Goal: Task Accomplishment & Management: Complete application form

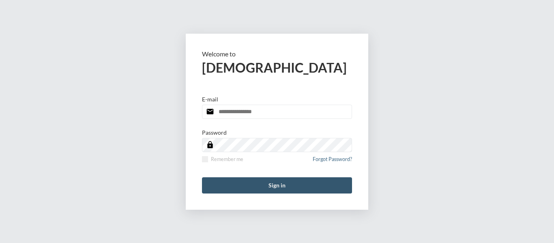
type input "**********"
click at [276, 186] on button "Sign in" at bounding box center [277, 185] width 150 height 16
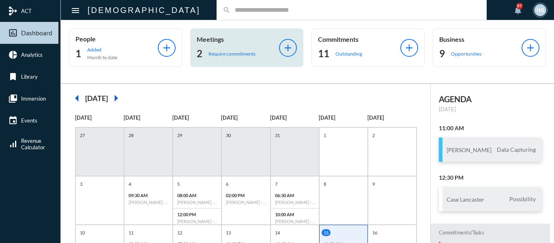
click at [239, 52] on p "Require commitments" at bounding box center [231, 54] width 47 height 6
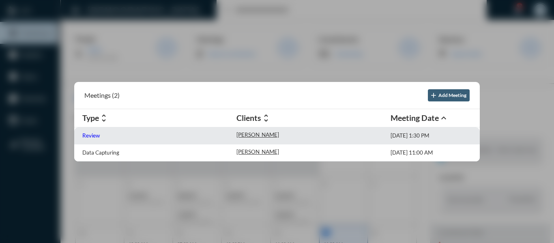
click at [91, 134] on p "Review" at bounding box center [90, 135] width 17 height 6
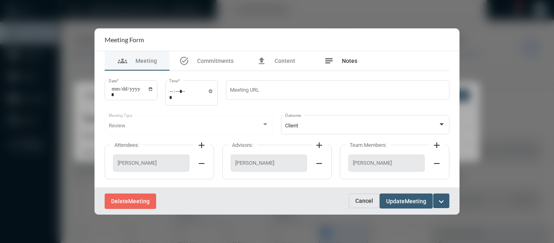
click at [350, 60] on span "Notes" at bounding box center [349, 61] width 15 height 6
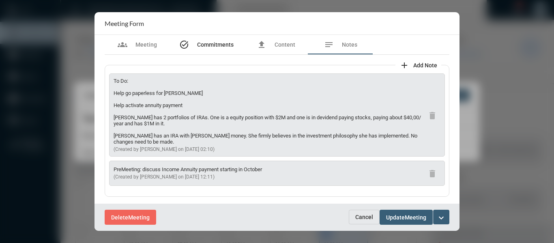
click at [224, 45] on span "Commitments" at bounding box center [215, 44] width 37 height 6
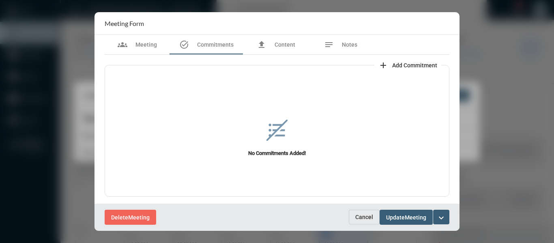
click at [417, 64] on span "Add Commitment" at bounding box center [414, 65] width 45 height 6
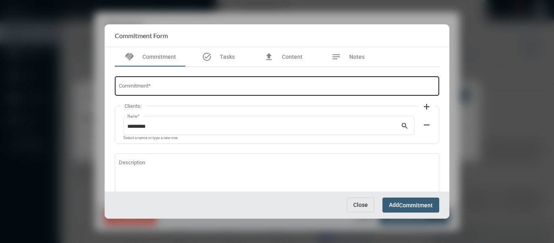
click at [251, 83] on div "Commitment *" at bounding box center [277, 85] width 317 height 21
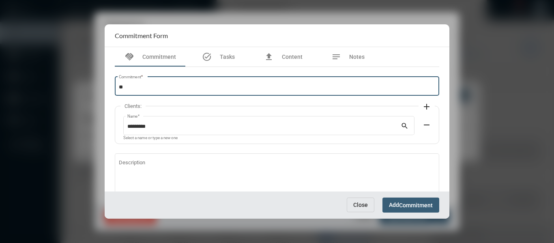
type input "*"
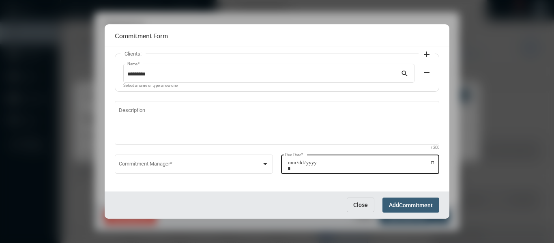
scroll to position [55, 0]
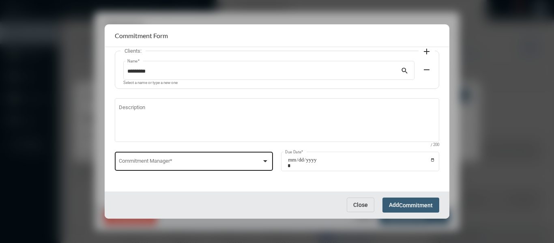
type input "**********"
click at [266, 162] on div at bounding box center [265, 161] width 4 height 2
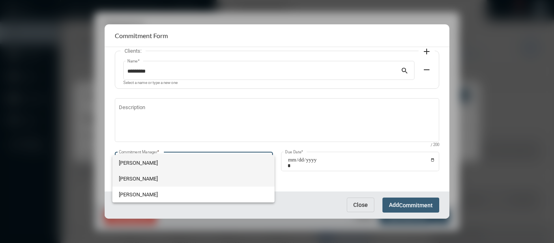
click at [131, 178] on span "Holly Skelton" at bounding box center [193, 179] width 149 height 16
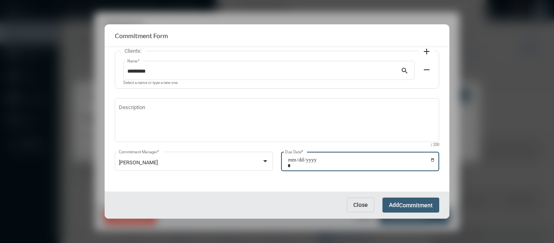
click at [430, 160] on input "Due Date *" at bounding box center [362, 162] width 148 height 11
type input "**********"
click at [419, 201] on button "Add Commitment" at bounding box center [410, 205] width 57 height 15
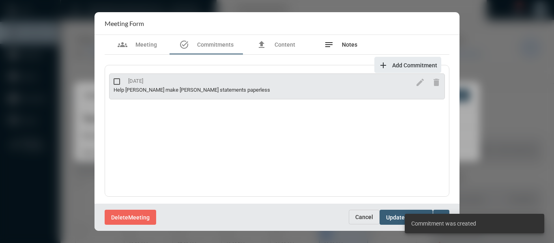
click at [347, 42] on span "Notes" at bounding box center [349, 44] width 15 height 6
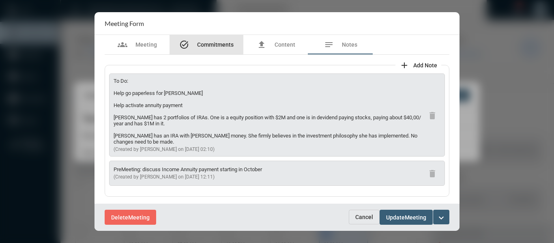
click at [225, 43] on span "Commitments" at bounding box center [215, 44] width 37 height 6
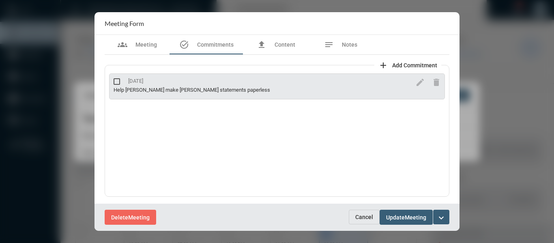
click at [405, 65] on span "Add Commitment" at bounding box center [414, 65] width 45 height 6
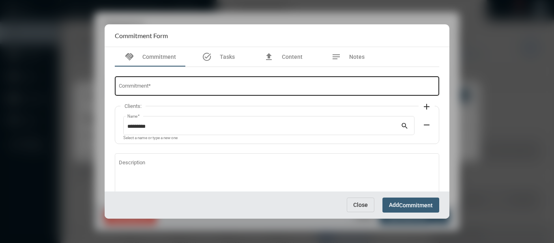
click at [194, 87] on input "Commitment *" at bounding box center [277, 87] width 317 height 6
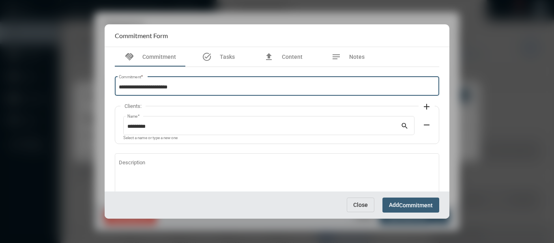
type input "**********"
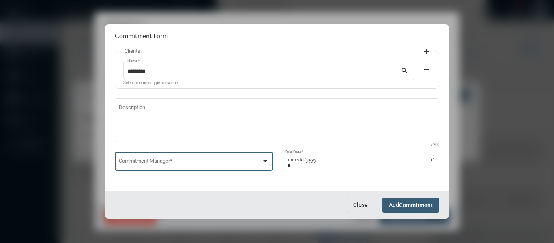
click at [265, 162] on div at bounding box center [265, 161] width 4 height 2
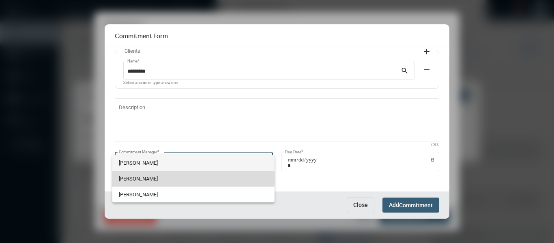
click at [132, 178] on span "Holly Skelton" at bounding box center [193, 179] width 149 height 16
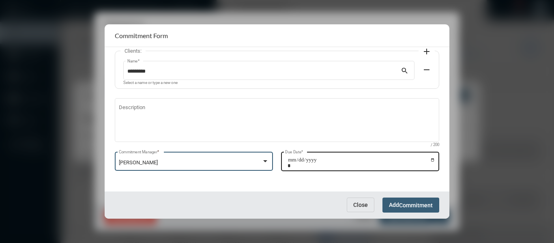
click at [430, 160] on input "Due Date *" at bounding box center [362, 162] width 148 height 11
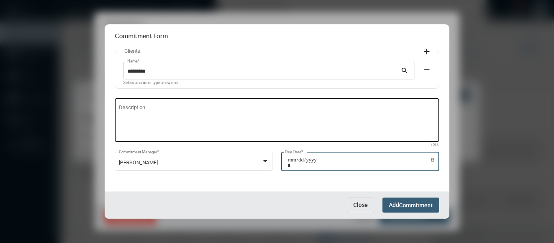
type input "**********"
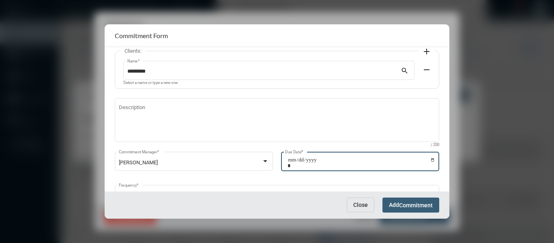
click at [428, 207] on span "Commitment" at bounding box center [416, 205] width 34 height 6
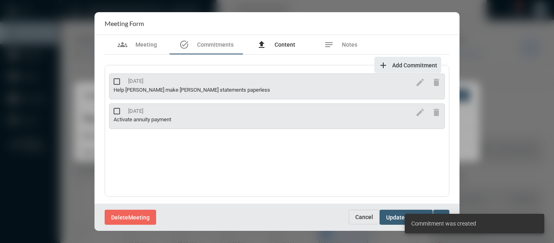
click at [285, 46] on span "Content" at bounding box center [285, 44] width 21 height 6
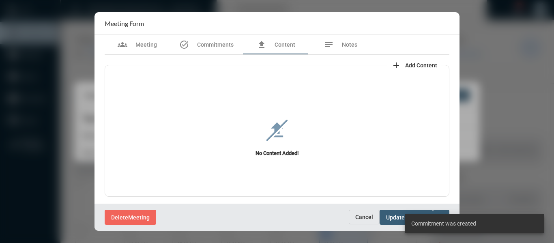
click at [412, 63] on span "Add Content" at bounding box center [421, 65] width 32 height 6
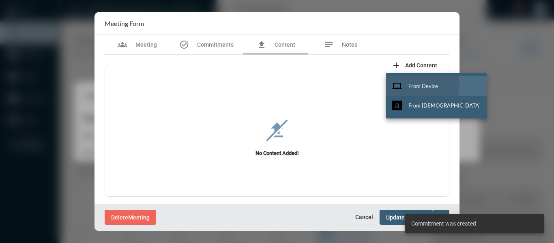
click at [422, 85] on span "From Device" at bounding box center [423, 86] width 30 height 6
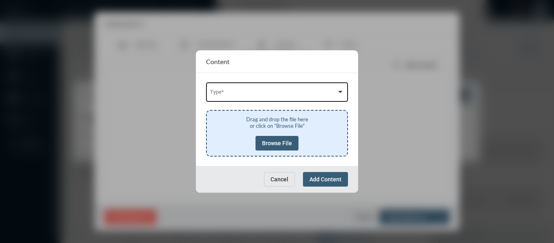
click at [298, 88] on div "Type *" at bounding box center [277, 91] width 134 height 21
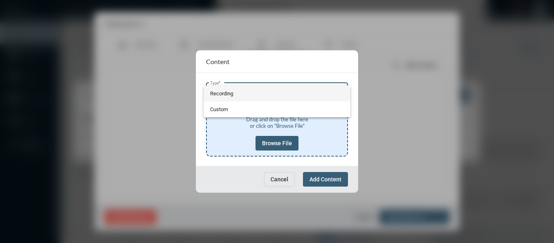
click at [223, 96] on span "Recording" at bounding box center [277, 94] width 134 height 16
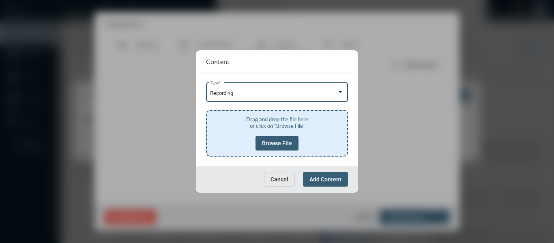
click at [277, 144] on span "Browse File" at bounding box center [277, 143] width 30 height 6
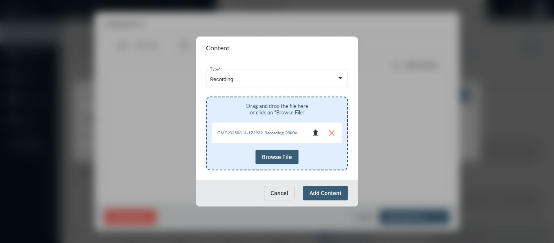
click at [314, 132] on mat-icon "file_upload" at bounding box center [316, 133] width 10 height 10
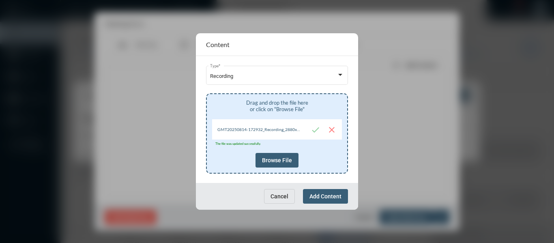
click at [330, 195] on span "Add Content" at bounding box center [325, 196] width 32 height 6
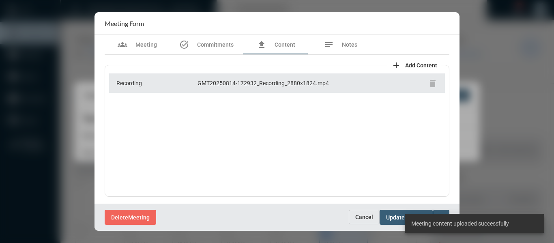
scroll to position [1, 0]
click at [301, 236] on div at bounding box center [277, 121] width 554 height 243
click at [299, 221] on div "Delete Meeting" at bounding box center [227, 217] width 244 height 15
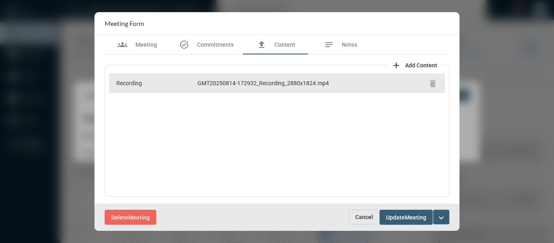
click at [439, 217] on mat-icon "expand_more" at bounding box center [441, 218] width 10 height 10
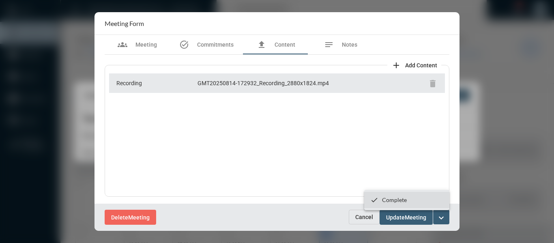
click at [399, 200] on p "Complete" at bounding box center [394, 199] width 25 height 7
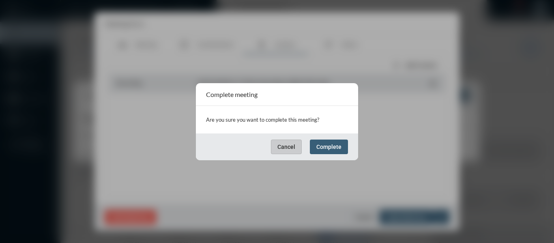
click at [330, 146] on span "Complete" at bounding box center [328, 147] width 25 height 6
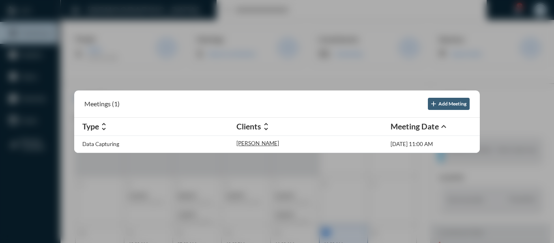
click at [212, 10] on div at bounding box center [277, 121] width 554 height 243
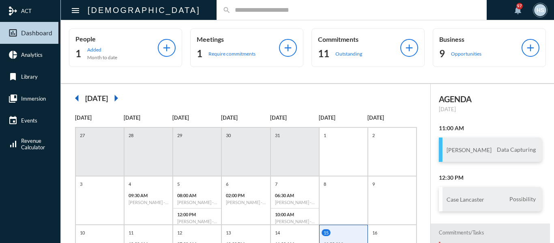
click at [231, 10] on input "text" at bounding box center [356, 9] width 250 height 7
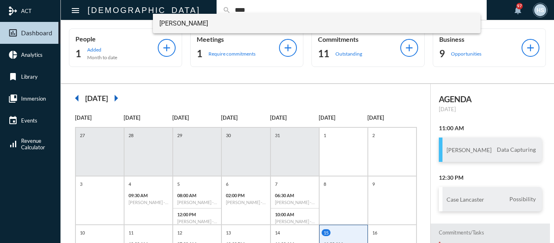
type input "****"
click at [191, 26] on span "Lory Deza-Barrera" at bounding box center [316, 23] width 315 height 19
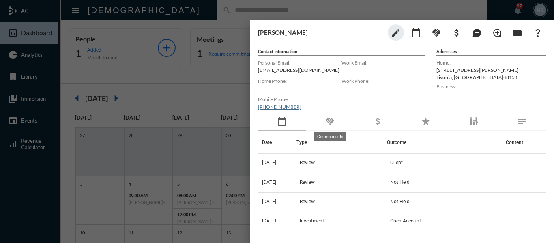
click at [330, 122] on mat-icon "handshake" at bounding box center [330, 121] width 10 height 10
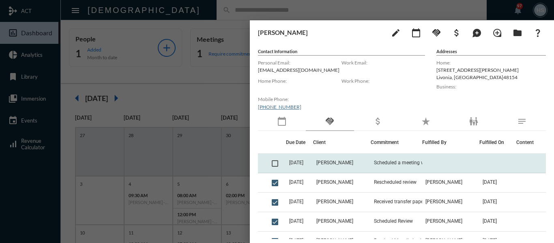
click at [276, 162] on span at bounding box center [275, 163] width 6 height 6
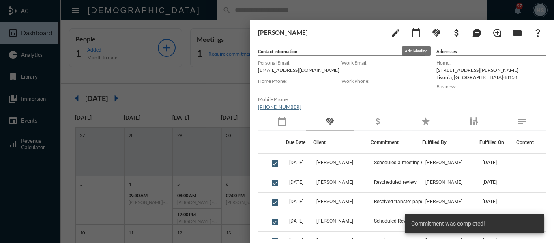
click at [413, 34] on mat-icon "calendar_today" at bounding box center [416, 33] width 10 height 10
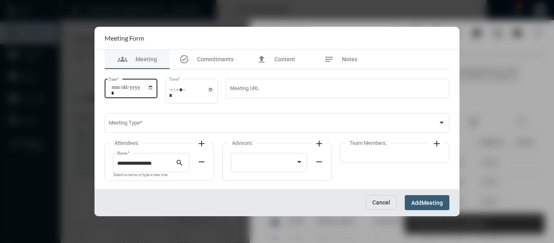
click at [153, 88] on input "Date *" at bounding box center [132, 89] width 42 height 11
type input "**********"
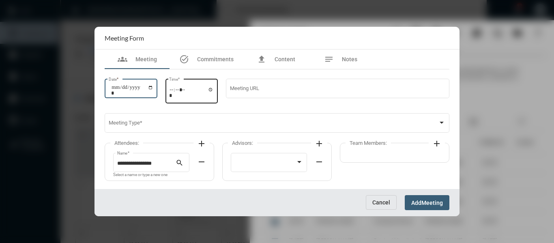
click at [213, 90] on input "Time *" at bounding box center [191, 92] width 45 height 12
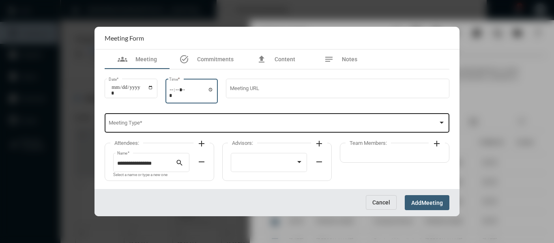
type input "*****"
click at [299, 127] on span at bounding box center [274, 124] width 330 height 6
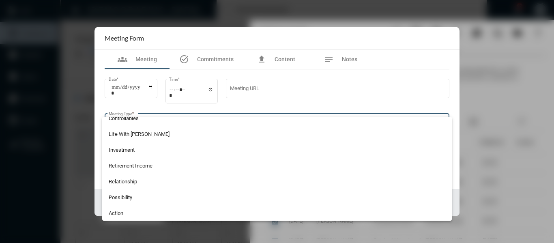
scroll to position [162, 0]
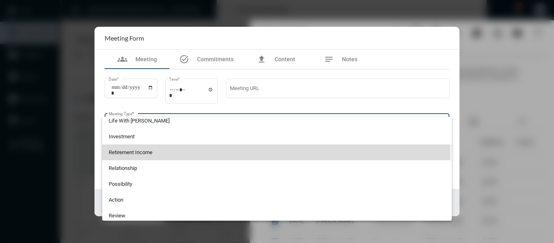
click at [144, 152] on span "Retirement Income" at bounding box center [277, 152] width 337 height 16
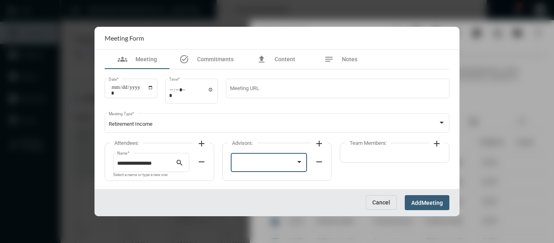
click at [267, 165] on div at bounding box center [265, 164] width 61 height 6
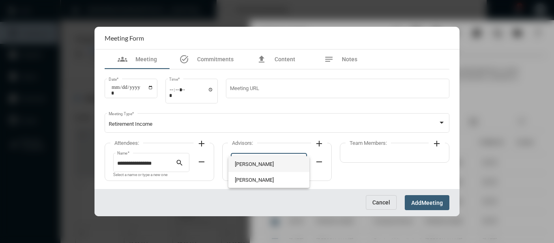
click at [253, 162] on span "Bryndon Skelton" at bounding box center [269, 164] width 69 height 16
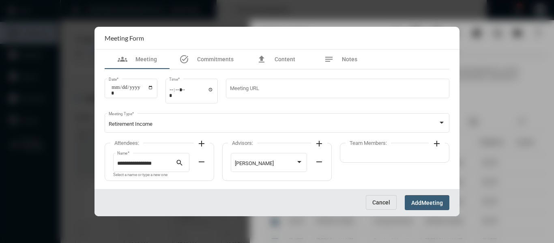
click at [436, 144] on mat-icon "add" at bounding box center [437, 144] width 10 height 10
click at [400, 161] on div at bounding box center [382, 164] width 61 height 6
click at [370, 165] on span "Holly Skelton" at bounding box center [386, 164] width 69 height 16
click at [432, 204] on span "Meeting" at bounding box center [431, 203] width 21 height 6
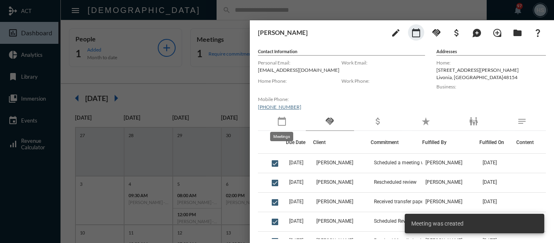
click at [284, 123] on mat-icon "calendar_today" at bounding box center [282, 121] width 10 height 10
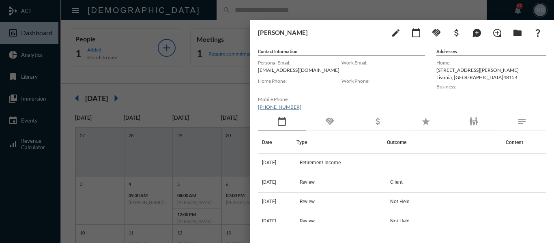
click at [228, 99] on div at bounding box center [277, 121] width 554 height 243
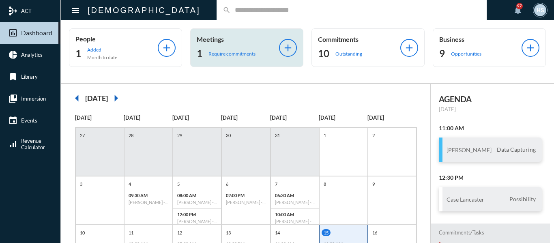
click at [232, 52] on p "Require commitments" at bounding box center [231, 54] width 47 height 6
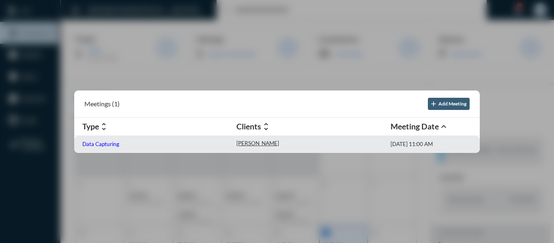
click at [105, 144] on p "Data Capturing" at bounding box center [100, 144] width 37 height 6
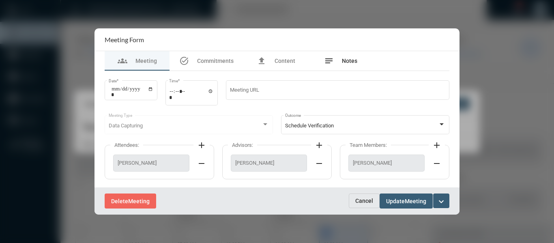
click at [350, 61] on span "Notes" at bounding box center [349, 61] width 15 height 6
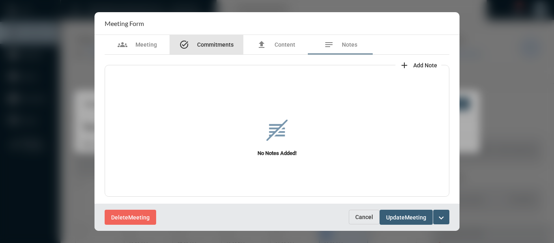
click at [217, 44] on span "Commitments" at bounding box center [215, 44] width 37 height 6
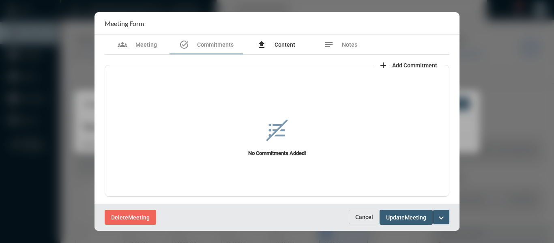
click at [277, 44] on span "Content" at bounding box center [285, 44] width 21 height 6
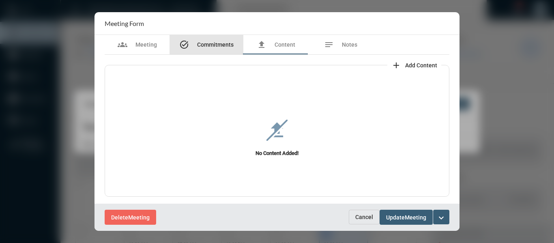
click at [226, 44] on span "Commitments" at bounding box center [215, 44] width 37 height 6
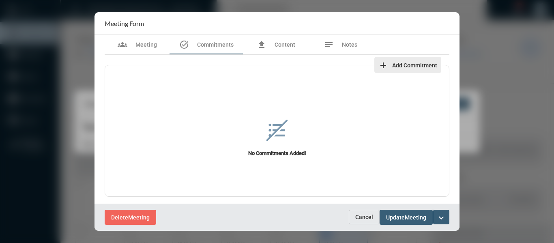
click at [387, 65] on span "add Add Commitment" at bounding box center [407, 65] width 59 height 6
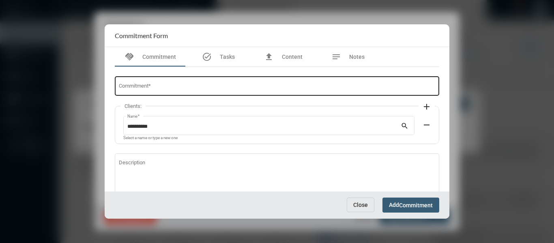
click at [256, 88] on input "Commitment *" at bounding box center [277, 87] width 317 height 6
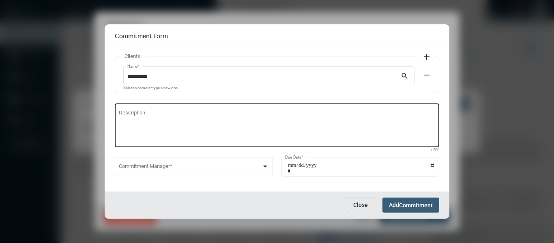
scroll to position [55, 0]
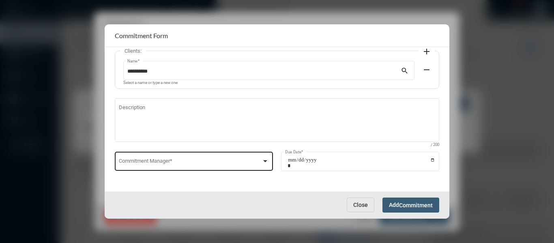
type input "**********"
click at [266, 159] on div at bounding box center [265, 161] width 7 height 6
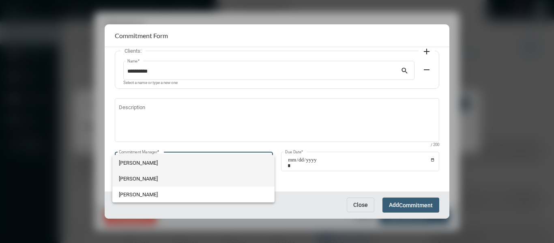
click at [132, 179] on span "Holly Skelton" at bounding box center [193, 179] width 149 height 16
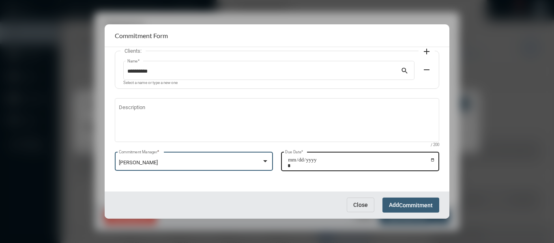
click at [430, 158] on input "Due Date *" at bounding box center [362, 162] width 148 height 11
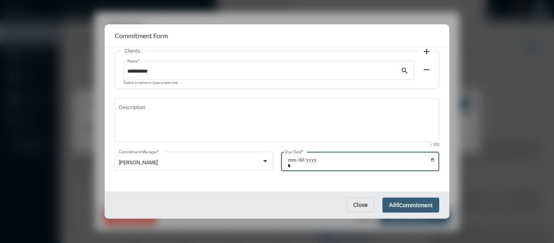
type input "**********"
click at [419, 206] on span "Commitment" at bounding box center [416, 205] width 34 height 6
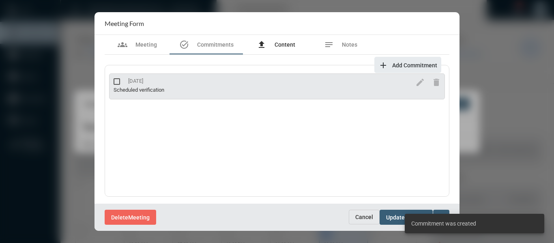
click at [289, 44] on span "Content" at bounding box center [285, 44] width 21 height 6
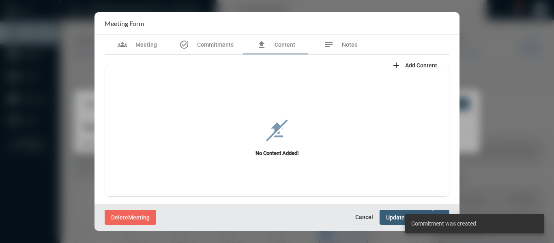
click at [423, 62] on span "Add Content" at bounding box center [421, 65] width 32 height 6
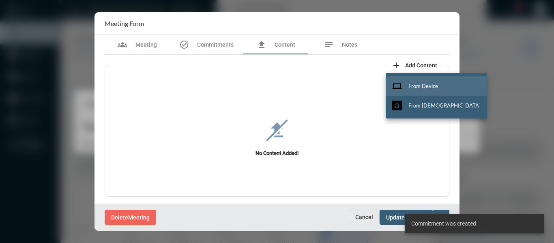
click at [431, 85] on span "From Device" at bounding box center [423, 86] width 30 height 6
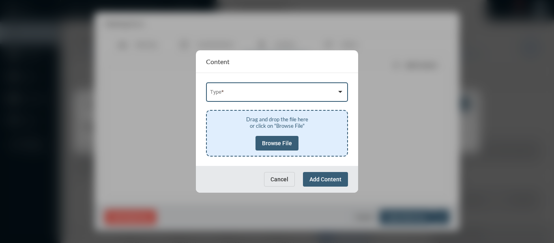
click at [340, 90] on div at bounding box center [340, 91] width 7 height 6
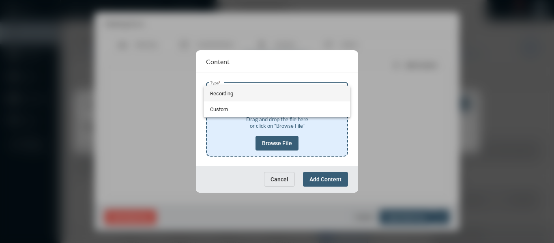
click at [230, 95] on span "Recording" at bounding box center [277, 94] width 134 height 16
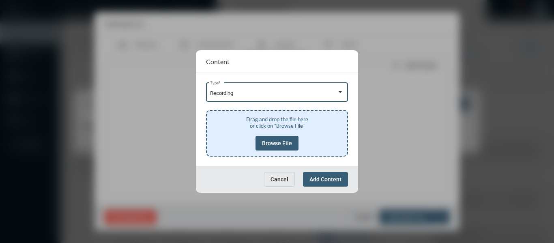
click at [283, 145] on span "Browse File" at bounding box center [277, 143] width 30 height 6
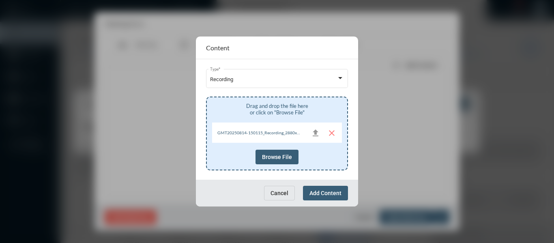
click at [326, 190] on span "Add Content" at bounding box center [325, 193] width 32 height 6
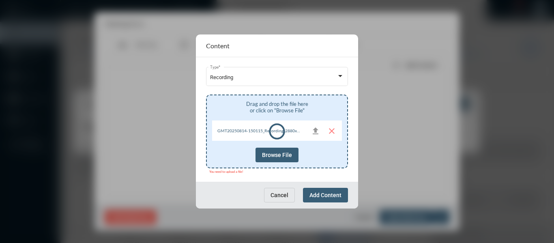
click at [315, 132] on div at bounding box center [277, 131] width 140 height 72
click at [279, 192] on span "Cancel" at bounding box center [280, 195] width 18 height 6
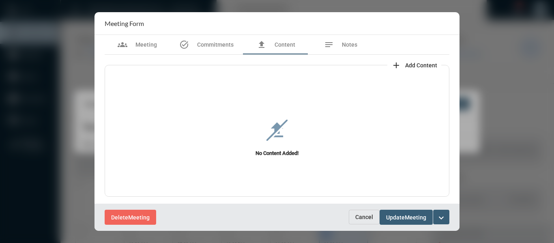
click at [412, 63] on span "Add Content" at bounding box center [421, 65] width 32 height 6
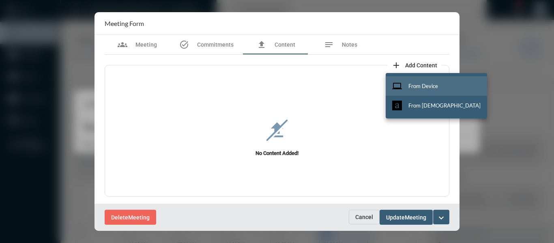
click at [417, 82] on button "computer From Device" at bounding box center [436, 85] width 101 height 19
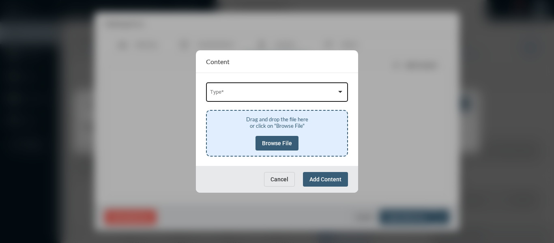
click at [296, 88] on div "Type *" at bounding box center [277, 91] width 134 height 21
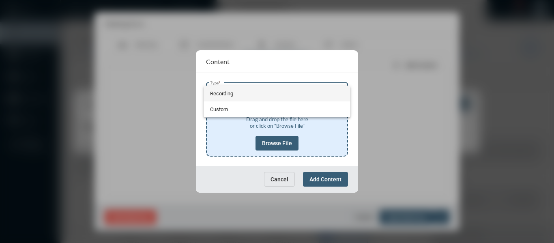
click at [226, 90] on span "Recording" at bounding box center [277, 94] width 134 height 16
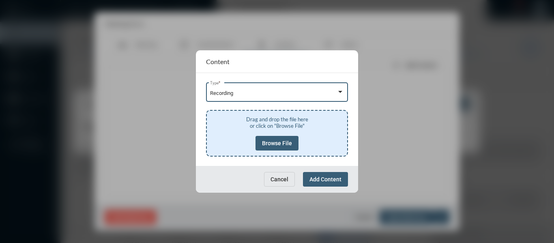
click at [276, 147] on button "Browse File" at bounding box center [277, 143] width 43 height 15
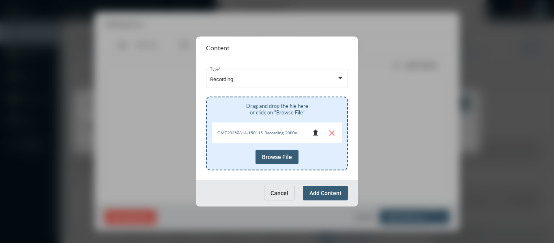
click at [316, 133] on mat-icon "file_upload" at bounding box center [316, 133] width 10 height 10
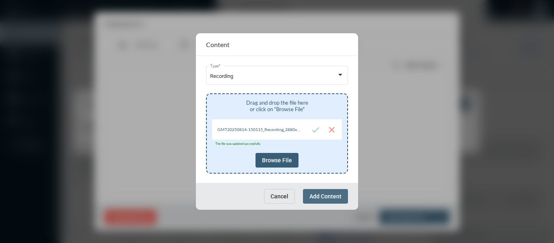
click at [327, 196] on span "Add Content" at bounding box center [325, 196] width 32 height 6
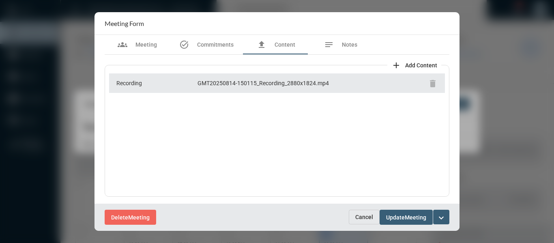
click at [442, 217] on mat-icon "expand_more" at bounding box center [441, 218] width 10 height 10
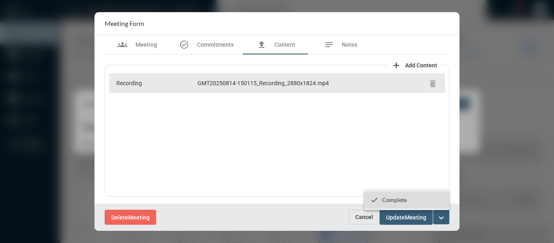
click at [399, 199] on p "Complete" at bounding box center [394, 199] width 25 height 7
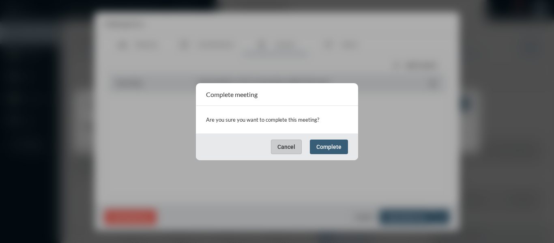
click at [333, 150] on span "Complete" at bounding box center [328, 147] width 25 height 6
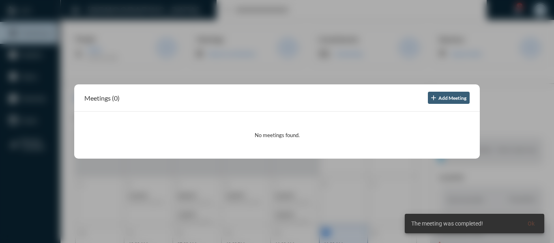
click at [273, 76] on div at bounding box center [277, 121] width 554 height 243
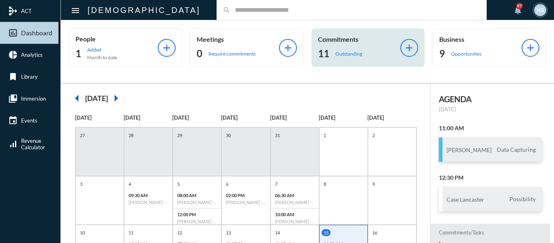
click at [346, 54] on p "Outstanding" at bounding box center [348, 54] width 27 height 6
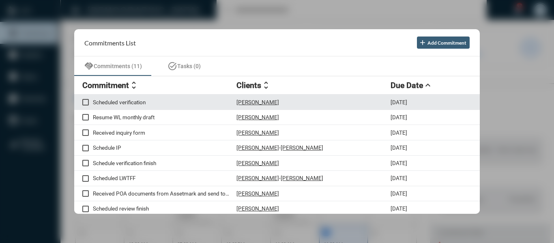
click at [127, 100] on p "Scheduled verification" at bounding box center [165, 102] width 144 height 6
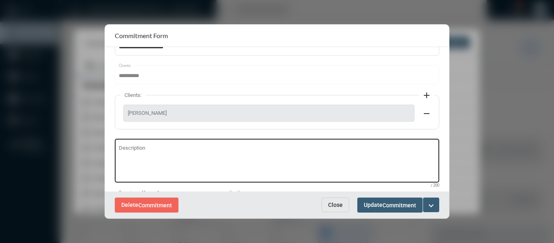
scroll to position [41, 0]
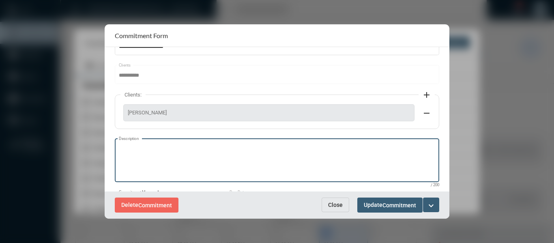
click at [131, 150] on textarea "Description" at bounding box center [277, 162] width 317 height 32
type textarea "****"
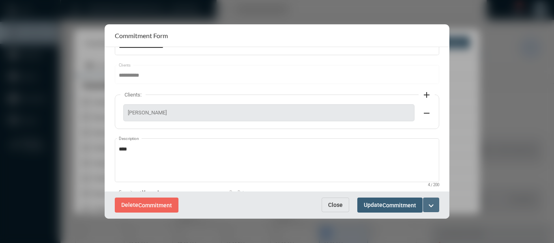
click at [433, 202] on mat-icon "expand_more" at bounding box center [431, 206] width 10 height 10
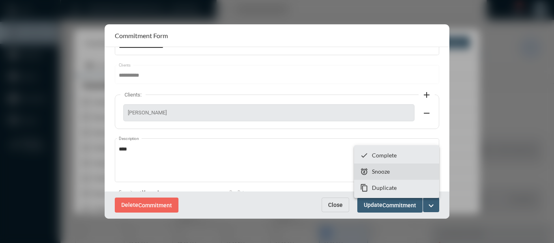
click at [381, 171] on p "Snooze" at bounding box center [381, 171] width 18 height 7
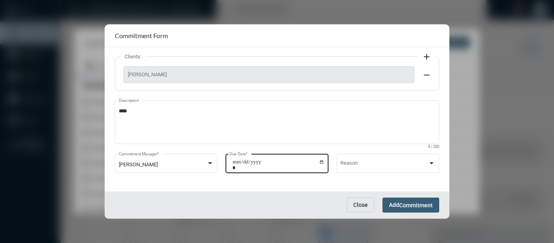
scroll to position [81, 0]
click at [320, 160] on input "**********" at bounding box center [278, 162] width 92 height 11
type input "**********"
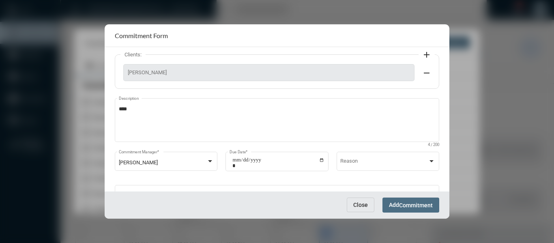
click at [403, 205] on span "Commitment" at bounding box center [416, 205] width 34 height 6
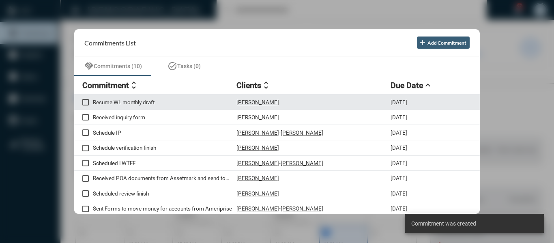
click at [149, 102] on p "Resume WL monthly draft" at bounding box center [165, 102] width 144 height 6
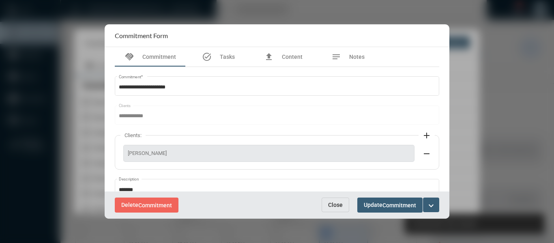
scroll to position [81, 0]
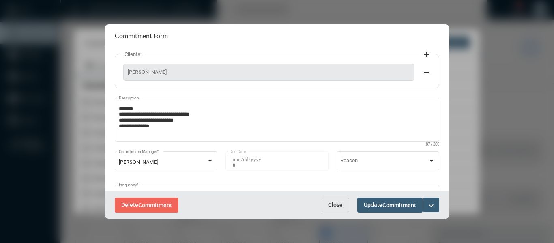
click at [434, 204] on mat-icon "expand_more" at bounding box center [431, 206] width 10 height 10
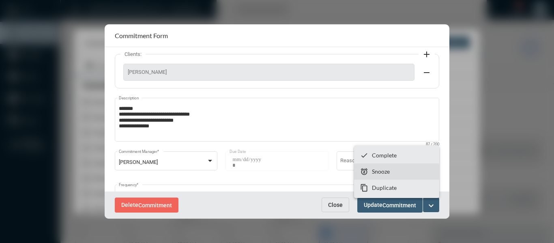
click at [382, 170] on p "Snooze" at bounding box center [381, 171] width 18 height 7
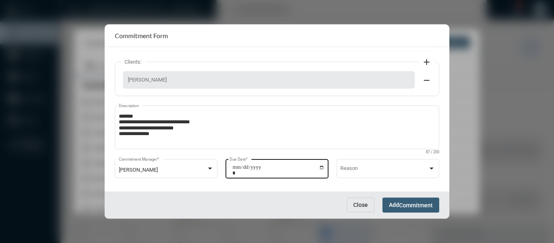
scroll to position [81, 0]
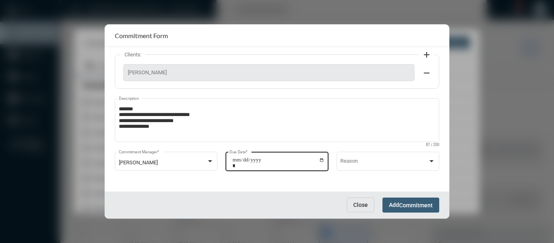
click at [320, 157] on input "**********" at bounding box center [278, 162] width 92 height 11
type input "**********"
click at [427, 204] on span "Commitment" at bounding box center [416, 205] width 34 height 6
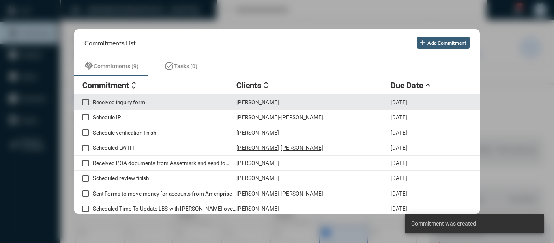
click at [142, 103] on p "Received inquiry form" at bounding box center [165, 102] width 144 height 6
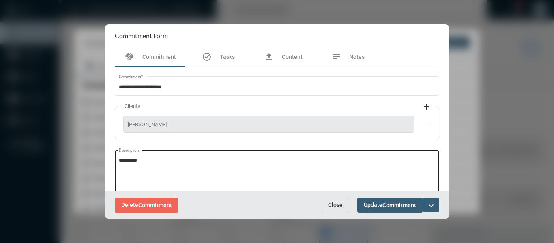
click at [161, 159] on textarea "*********" at bounding box center [277, 173] width 317 height 32
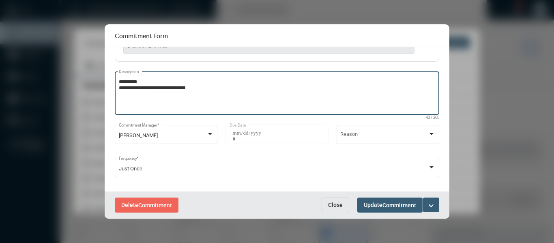
scroll to position [85, 0]
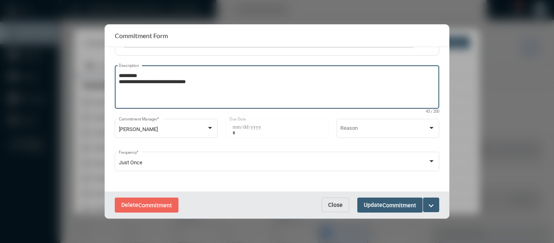
type textarea "**********"
click at [430, 202] on mat-icon "expand_more" at bounding box center [431, 206] width 10 height 10
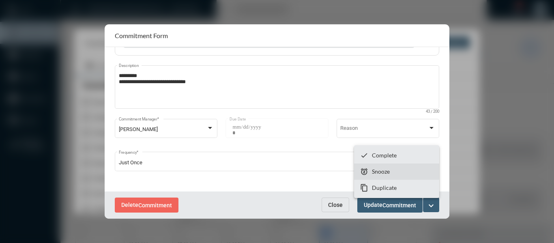
click at [381, 174] on p "Snooze" at bounding box center [381, 171] width 18 height 7
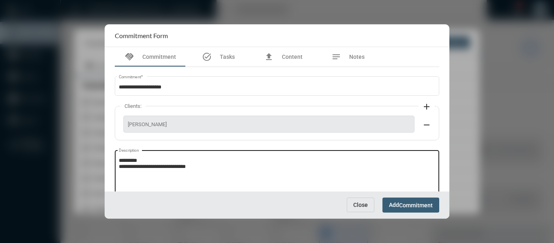
scroll to position [52, 0]
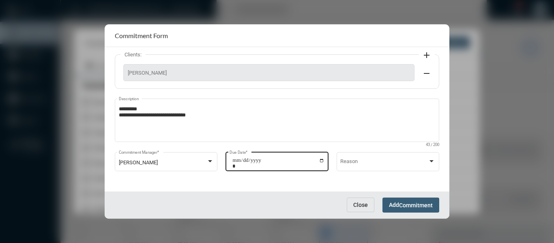
click at [322, 163] on input "**********" at bounding box center [278, 162] width 92 height 11
type input "**********"
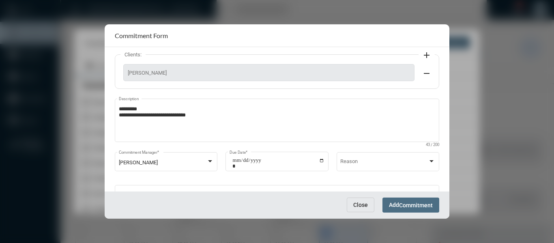
click at [411, 204] on span "Commitment" at bounding box center [416, 205] width 34 height 6
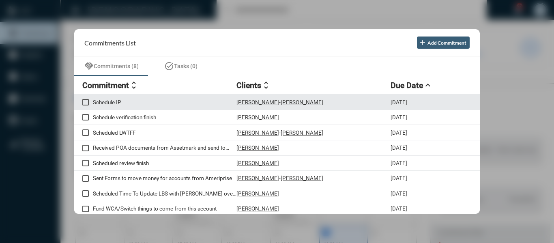
click at [118, 103] on p "Schedule IP" at bounding box center [165, 102] width 144 height 6
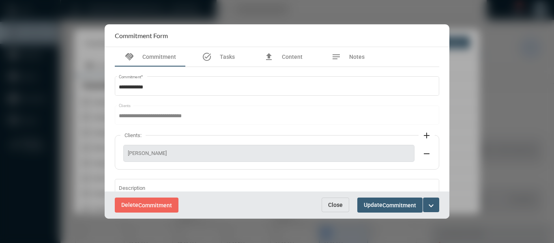
click at [335, 202] on span "Close" at bounding box center [335, 205] width 15 height 6
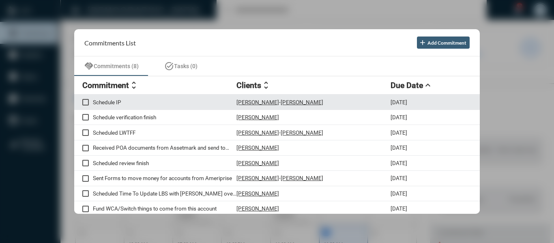
click at [114, 102] on p "Schedule IP" at bounding box center [165, 102] width 144 height 6
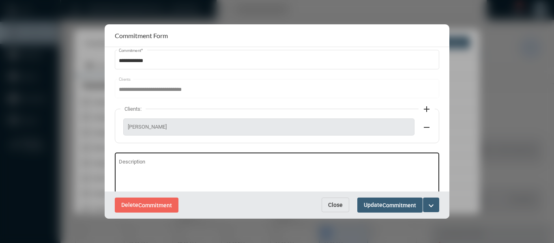
scroll to position [41, 0]
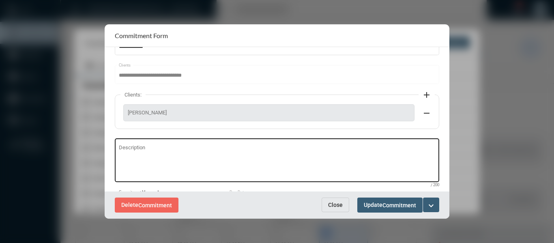
click at [134, 144] on div "Description" at bounding box center [277, 159] width 317 height 45
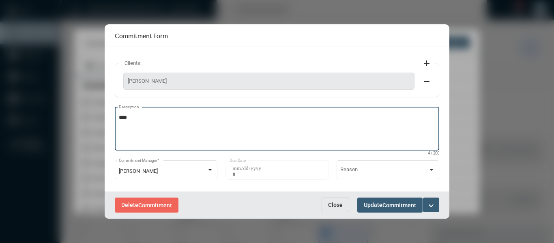
scroll to position [73, 0]
type textarea "****"
click at [208, 168] on div at bounding box center [210, 169] width 4 height 2
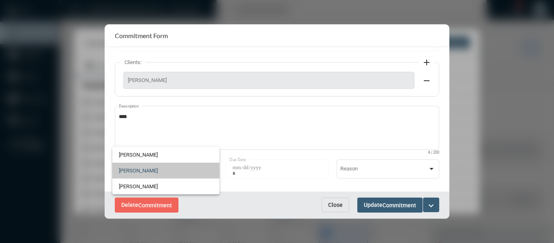
drag, startPoint x: 127, startPoint y: 172, endPoint x: 202, endPoint y: 171, distance: 74.6
click at [127, 171] on span "Holly Skelton" at bounding box center [166, 171] width 94 height 16
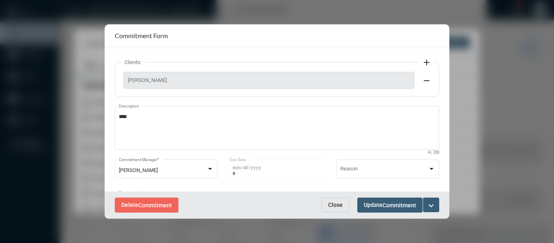
click at [428, 202] on mat-icon "expand_more" at bounding box center [431, 206] width 10 height 10
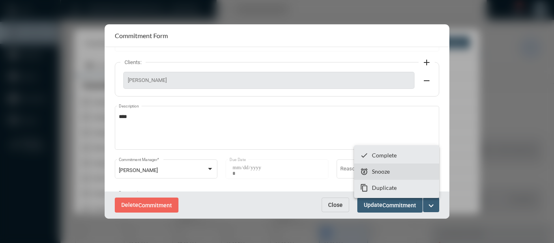
click at [380, 173] on p "Snooze" at bounding box center [381, 171] width 18 height 7
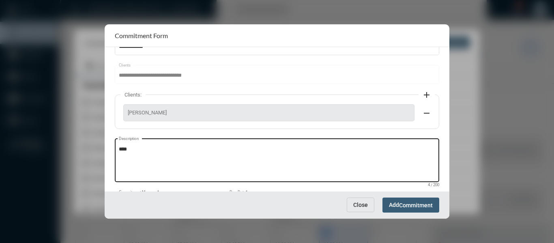
scroll to position [81, 0]
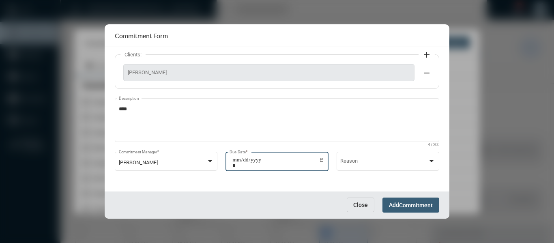
click at [321, 161] on input "**********" at bounding box center [278, 162] width 92 height 11
type input "**********"
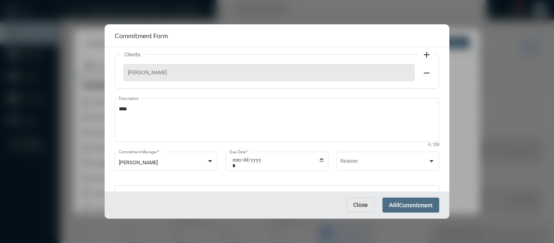
click at [404, 206] on span "Commitment" at bounding box center [416, 205] width 34 height 6
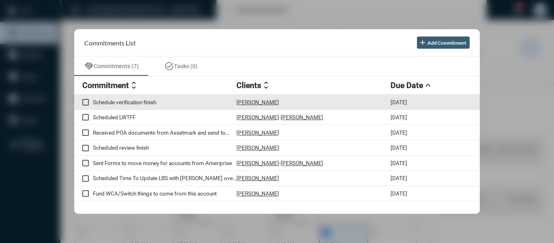
click at [108, 103] on p "Schedule verification finish" at bounding box center [165, 102] width 144 height 6
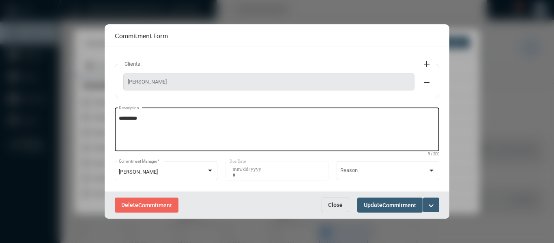
scroll to position [81, 0]
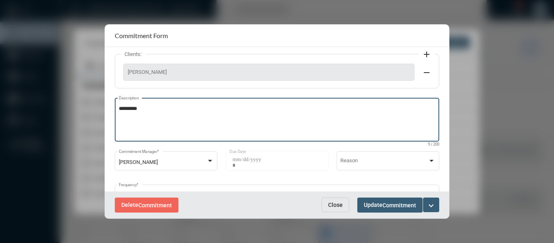
click at [159, 112] on textarea "*********" at bounding box center [277, 121] width 317 height 32
type textarea "**********"
click at [432, 202] on mat-icon "expand_more" at bounding box center [431, 206] width 10 height 10
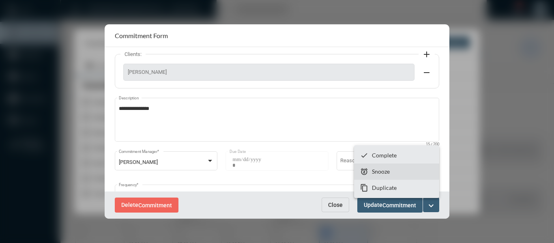
click at [382, 172] on p "Snooze" at bounding box center [381, 171] width 18 height 7
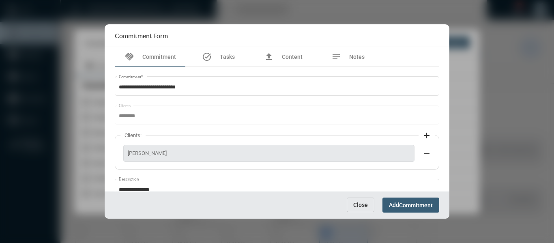
scroll to position [81, 0]
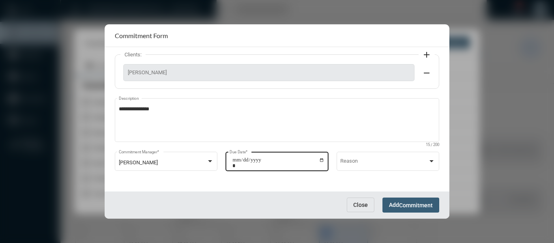
click at [319, 160] on input "**********" at bounding box center [278, 162] width 92 height 11
type input "**********"
click at [422, 206] on span "Commitment" at bounding box center [416, 205] width 34 height 6
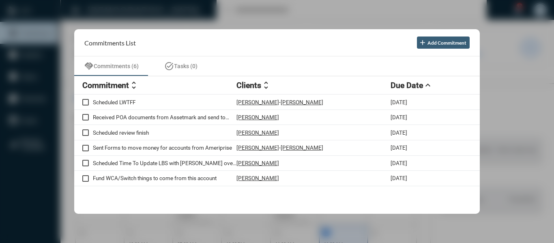
click at [281, 13] on div at bounding box center [277, 121] width 554 height 243
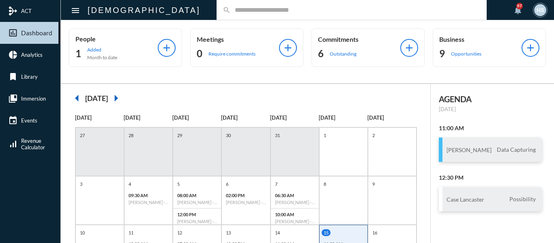
click at [263, 11] on input "text" at bounding box center [356, 9] width 250 height 7
click at [263, 11] on input "*" at bounding box center [356, 9] width 250 height 7
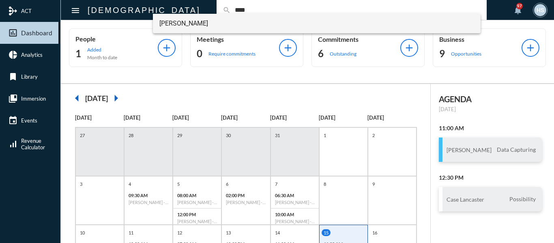
type input "****"
click at [176, 19] on span "Romeo Garza" at bounding box center [316, 23] width 315 height 19
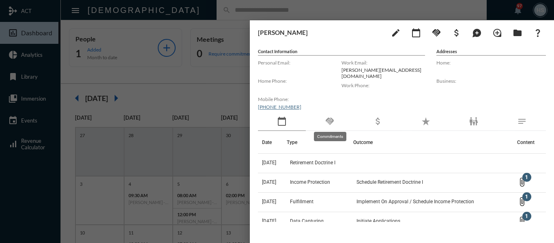
click at [331, 118] on mat-icon "handshake" at bounding box center [330, 121] width 10 height 10
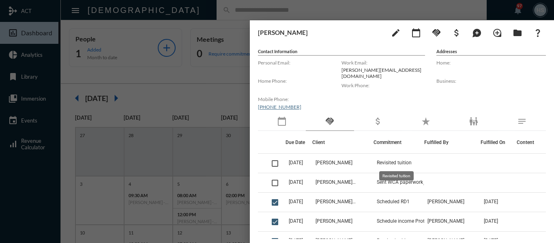
click at [418, 181] on mat-tooltip-component "Revisited tuition" at bounding box center [397, 175] width 46 height 21
click at [206, 89] on div at bounding box center [277, 121] width 554 height 243
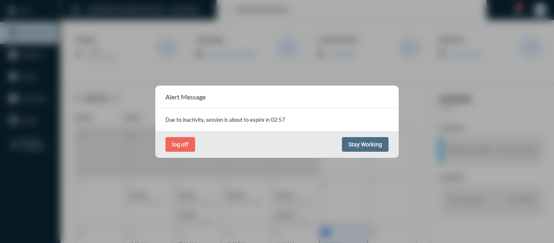
click at [363, 147] on span "Stay Working" at bounding box center [365, 144] width 34 height 6
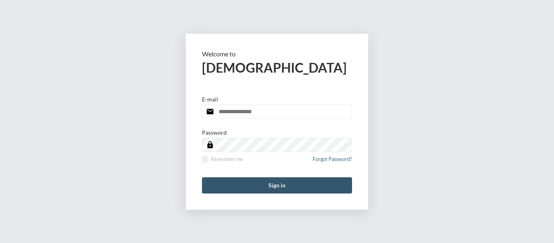
type input "**********"
click at [273, 186] on button "Sign in" at bounding box center [277, 185] width 150 height 16
type input "**********"
click at [283, 185] on button "Sign in" at bounding box center [277, 185] width 150 height 16
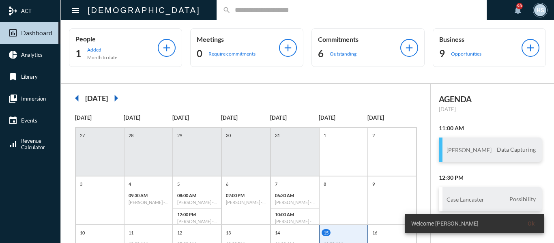
click at [262, 15] on div "search" at bounding box center [352, 10] width 270 height 20
click at [243, 12] on input "text" at bounding box center [356, 9] width 250 height 7
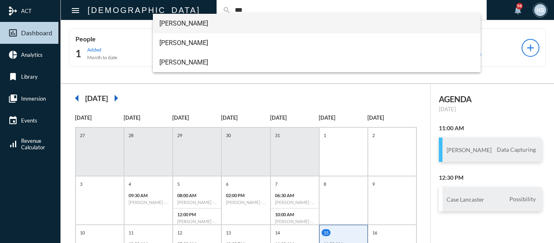
type input "***"
click at [204, 23] on span "Louis DeArmond" at bounding box center [316, 23] width 315 height 19
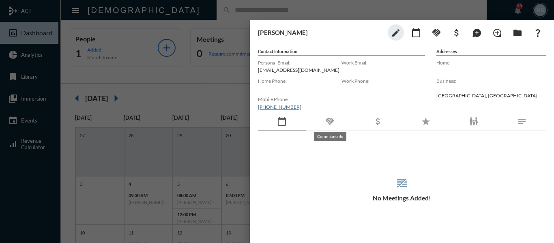
click at [331, 123] on mat-icon "handshake" at bounding box center [330, 121] width 10 height 10
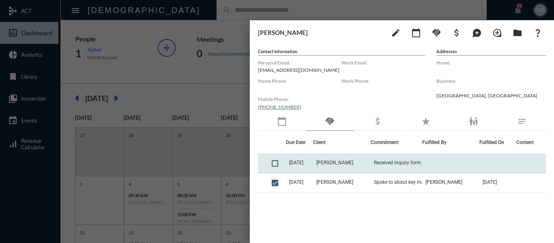
click at [275, 162] on span at bounding box center [275, 163] width 6 height 6
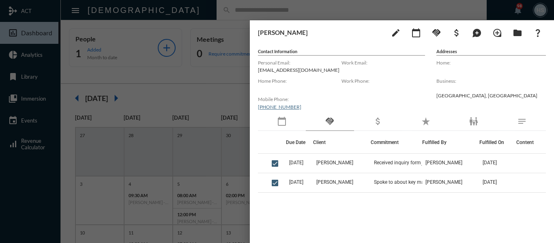
click at [221, 6] on div at bounding box center [277, 121] width 554 height 243
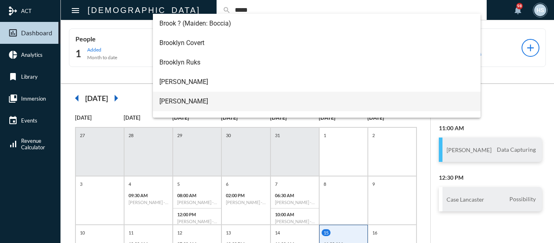
scroll to position [52, 0]
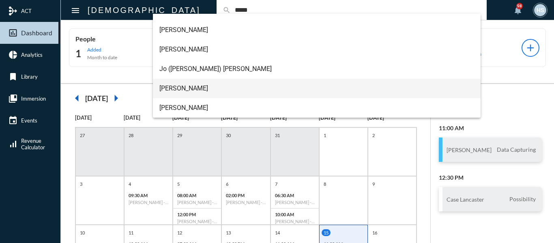
type input "*****"
click at [189, 93] on span "Sarah Brooks" at bounding box center [316, 88] width 315 height 19
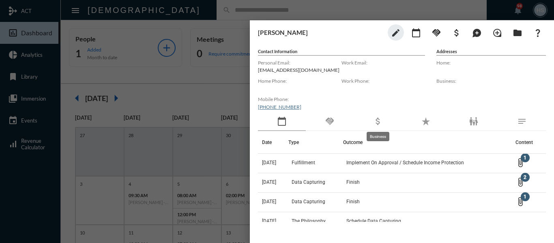
click at [380, 124] on mat-icon "attach_money" at bounding box center [378, 121] width 10 height 10
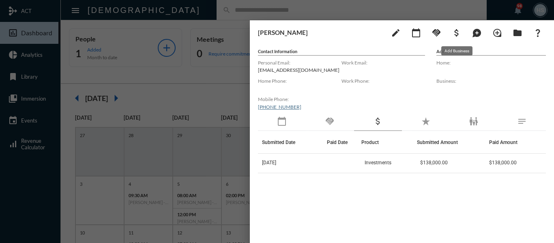
click at [456, 32] on mat-icon "attach_money" at bounding box center [457, 33] width 10 height 10
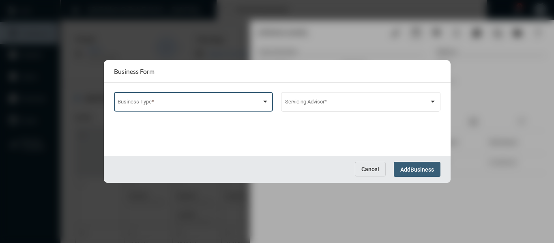
click at [213, 103] on span at bounding box center [190, 103] width 144 height 6
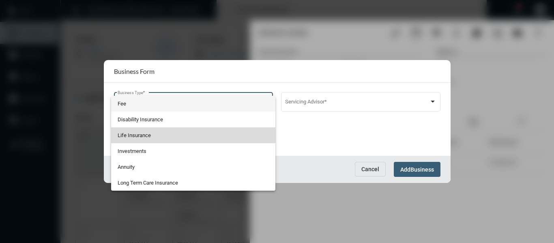
click at [122, 135] on span "Life Insurance" at bounding box center [193, 135] width 151 height 16
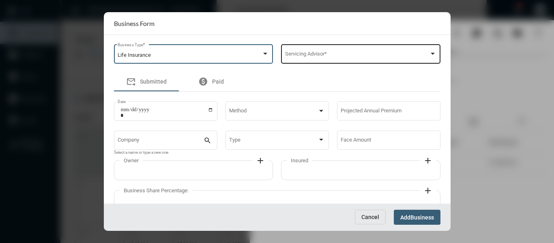
click at [316, 56] on span at bounding box center [357, 55] width 144 height 6
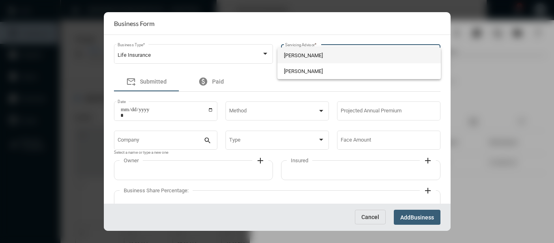
click at [300, 55] on span "Bryndon Skelton" at bounding box center [359, 55] width 150 height 16
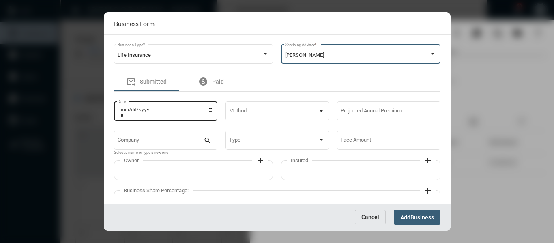
click at [211, 110] on input "Date" at bounding box center [166, 112] width 93 height 11
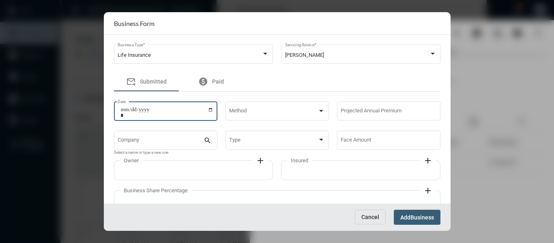
type input "**********"
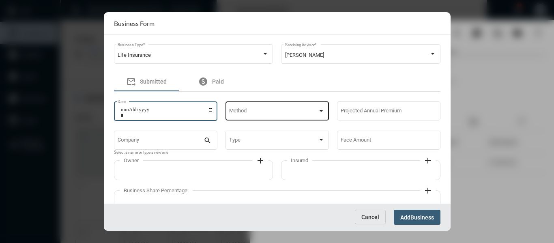
click at [261, 118] on div "Method" at bounding box center [277, 110] width 96 height 21
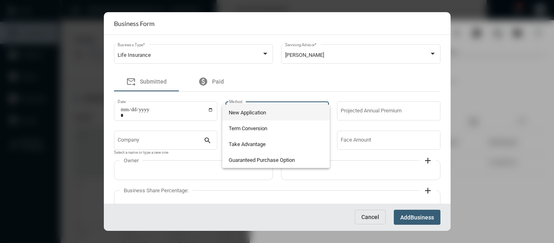
click at [239, 114] on span "New Application" at bounding box center [276, 113] width 95 height 16
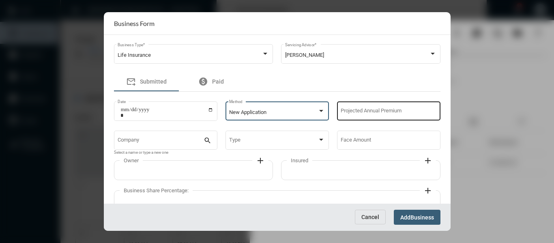
click at [358, 112] on input "Projected Annual Premium" at bounding box center [389, 113] width 96 height 6
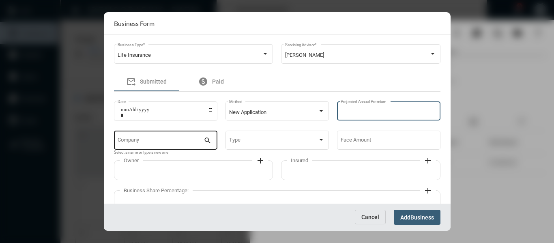
type input "***"
click at [163, 140] on input "Company" at bounding box center [161, 142] width 86 height 6
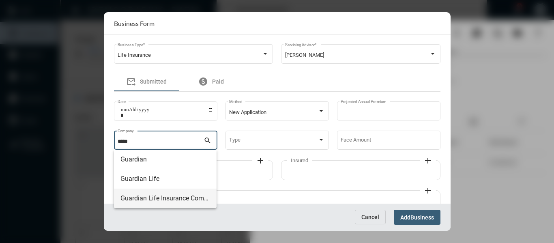
click at [154, 200] on span "Guardian Life Insurance Company" at bounding box center [165, 198] width 90 height 19
type input "**********"
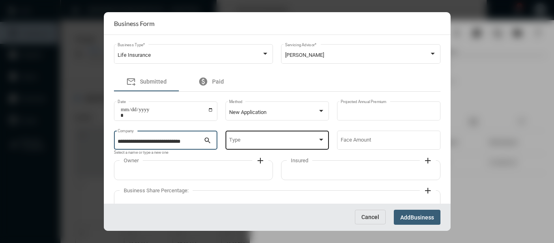
click at [252, 142] on span at bounding box center [273, 142] width 88 height 6
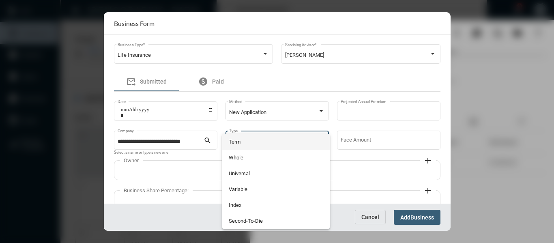
click at [235, 142] on span "Term" at bounding box center [276, 142] width 95 height 16
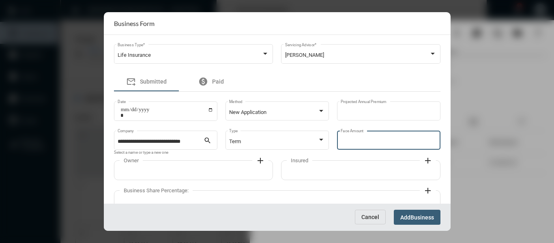
click at [348, 142] on input "Face Amount" at bounding box center [389, 142] width 96 height 6
type input "*******"
click at [421, 86] on div "forward_to_inbox Submitted paid Paid" at bounding box center [277, 81] width 326 height 19
click at [422, 216] on span "Business" at bounding box center [422, 217] width 24 height 6
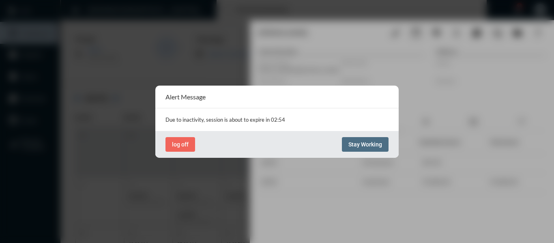
click at [360, 143] on span "Stay Working" at bounding box center [365, 144] width 34 height 6
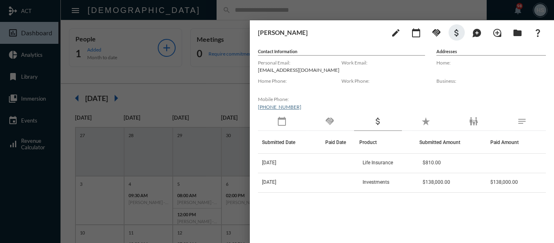
click at [218, 87] on div at bounding box center [277, 121] width 554 height 243
